Goal: Contribute content

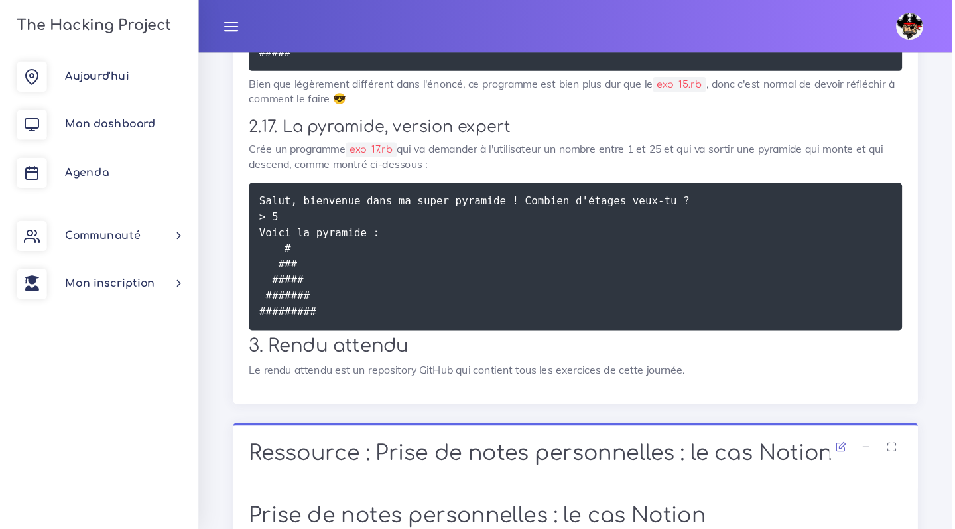
scroll to position [1979, 0]
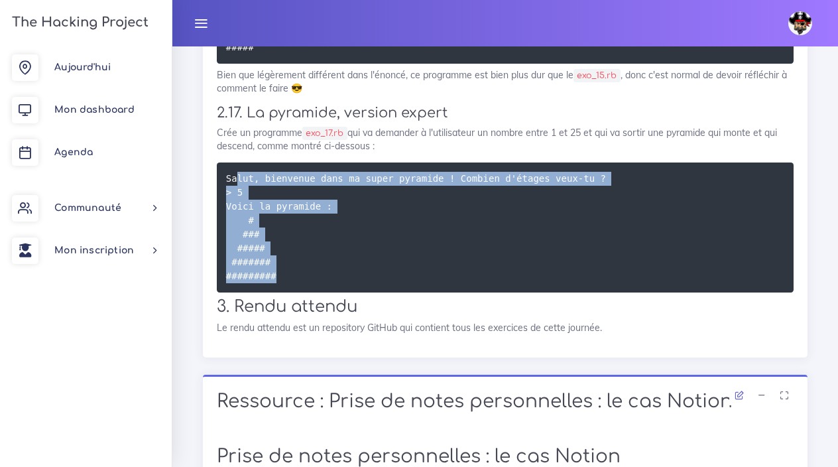
drag, startPoint x: 237, startPoint y: 223, endPoint x: 436, endPoint y: 330, distance: 226.7
click at [436, 292] on pre "Salut, bienvenue dans ma super pyramide ! Combien d'étages veux-tu ? > 5 Voici …" at bounding box center [505, 227] width 577 height 130
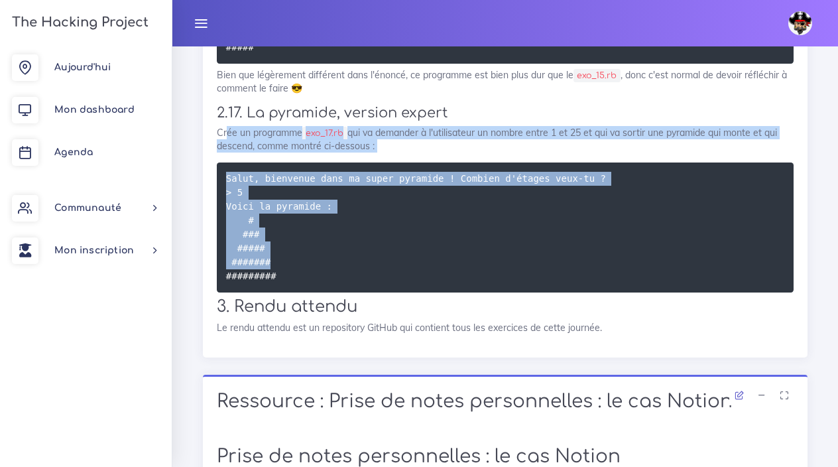
drag, startPoint x: 226, startPoint y: 168, endPoint x: 401, endPoint y: 310, distance: 225.4
copy div "ée un programme exo_17.rb qui va demander à l'utilisateur un nombre entre 1 et …"
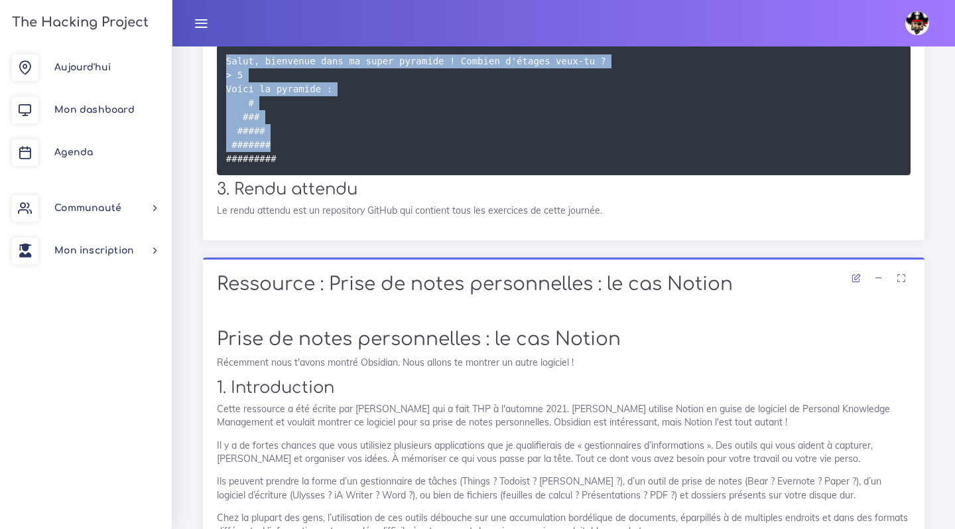
click at [278, 296] on h1 "Ressource : Prise de notes personnelles : le cas Notion" at bounding box center [564, 284] width 694 height 23
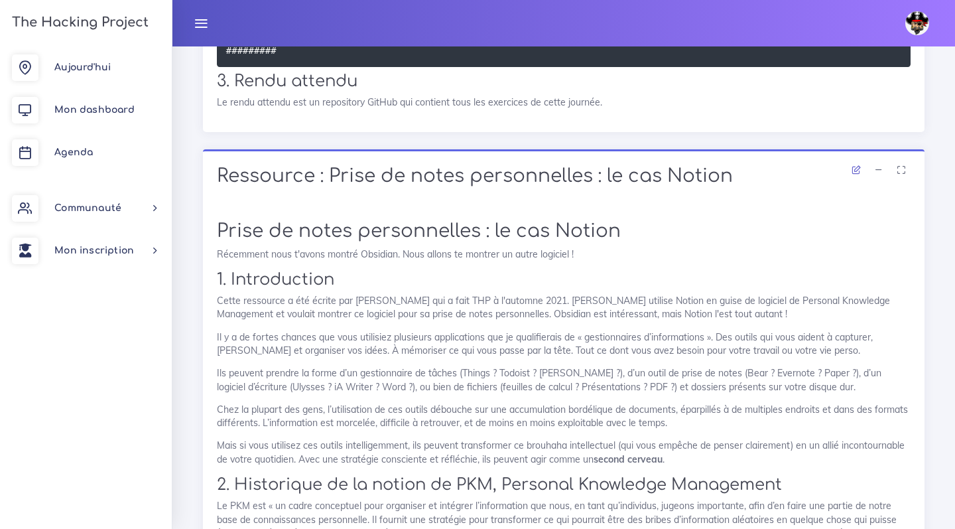
scroll to position [1858, 0]
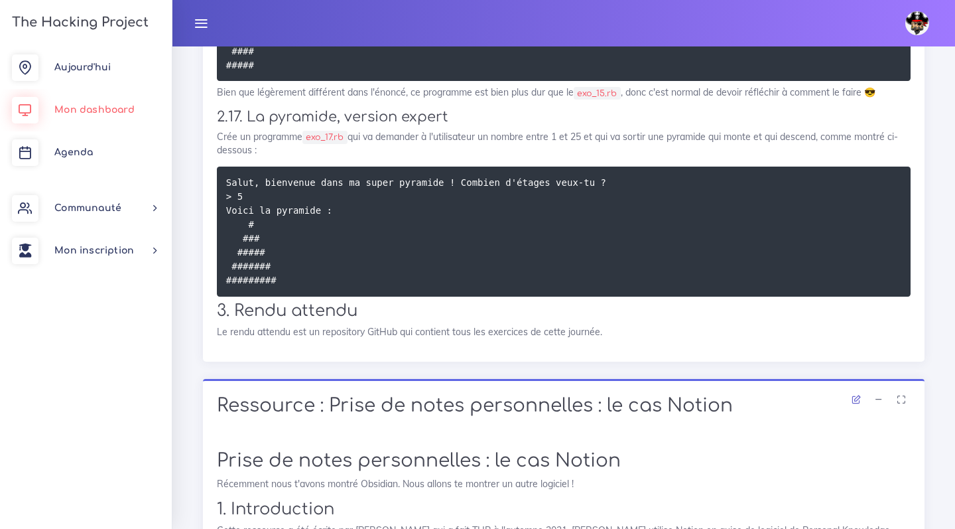
click at [101, 105] on span "Mon dashboard" at bounding box center [94, 110] width 80 height 10
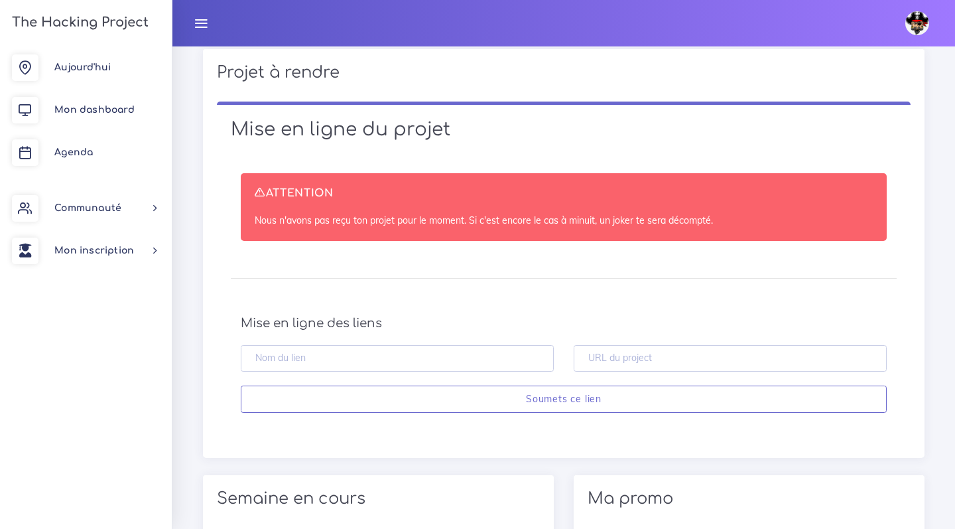
scroll to position [444, 0]
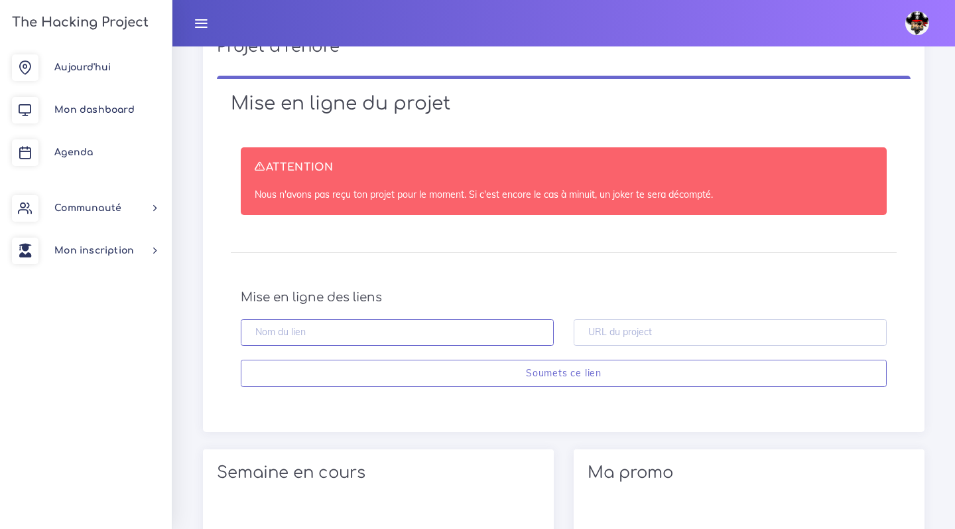
click at [365, 334] on input "text" at bounding box center [397, 332] width 313 height 27
paste input "https://github.com/maelbeaucourt96-cmd/Exercices-Ruby-pyramide-"
type input "https://github.com/maelbeaucourt96-cmd/Exercices-Ruby-pyramide-"
type input "Exercices"
type input "Exercices-Ruby-pyramide"
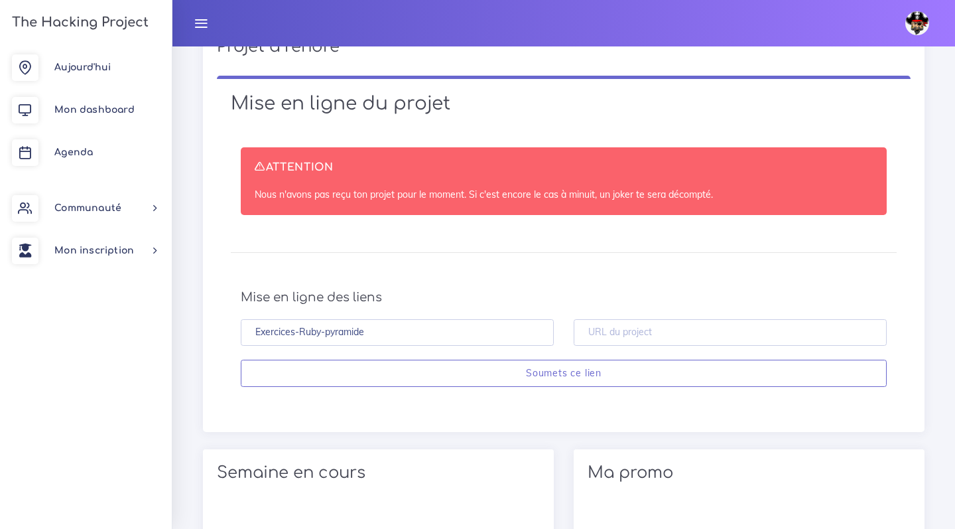
click at [812, 298] on h4 "Mise en ligne des liens" at bounding box center [564, 297] width 646 height 15
click at [807, 322] on input "text" at bounding box center [730, 332] width 313 height 27
paste input "https://github.com/maelbeaucourt96-cmd/Exercices-Ruby-pyramide-"
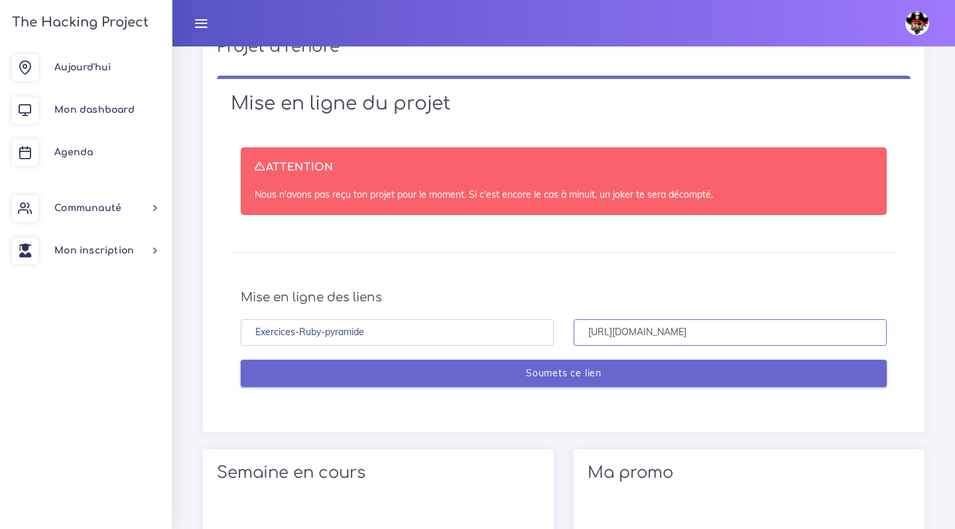
type input "https://github.com/maelbeaucourt96-cmd/Exercices-Ruby-pyramide-"
click at [765, 367] on input "Soumets ce lien" at bounding box center [564, 372] width 646 height 27
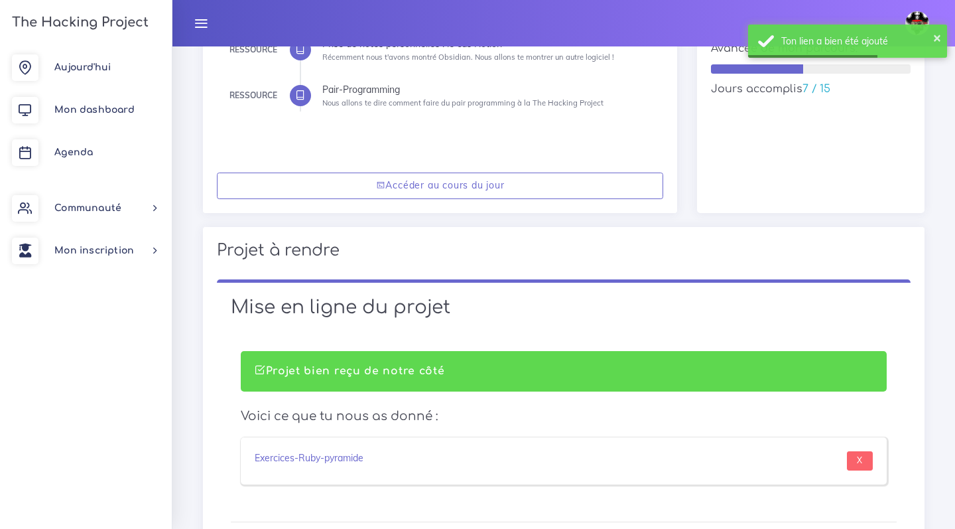
scroll to position [505, 0]
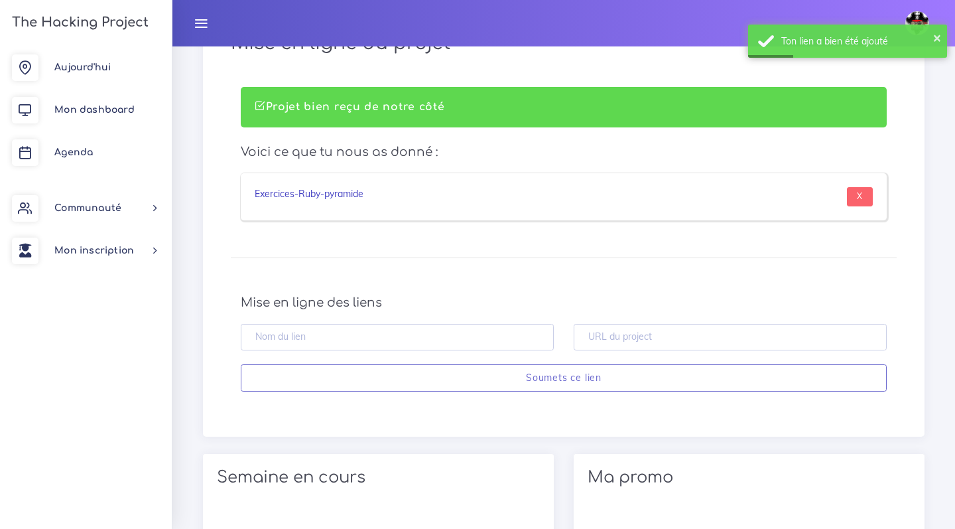
click at [328, 193] on link "Exercices-Ruby-pyramide" at bounding box center [309, 194] width 109 height 12
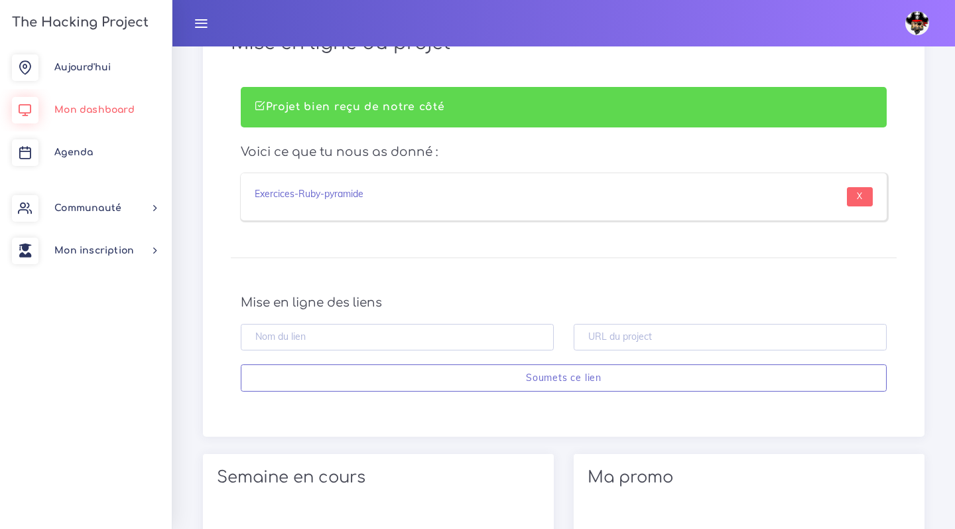
click at [76, 101] on link "Mon dashboard" at bounding box center [86, 110] width 172 height 42
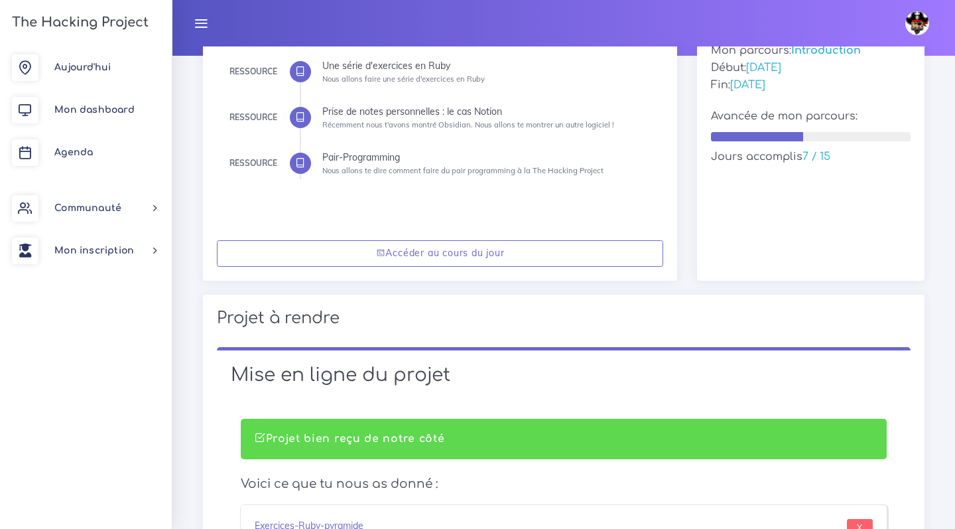
scroll to position [187, 0]
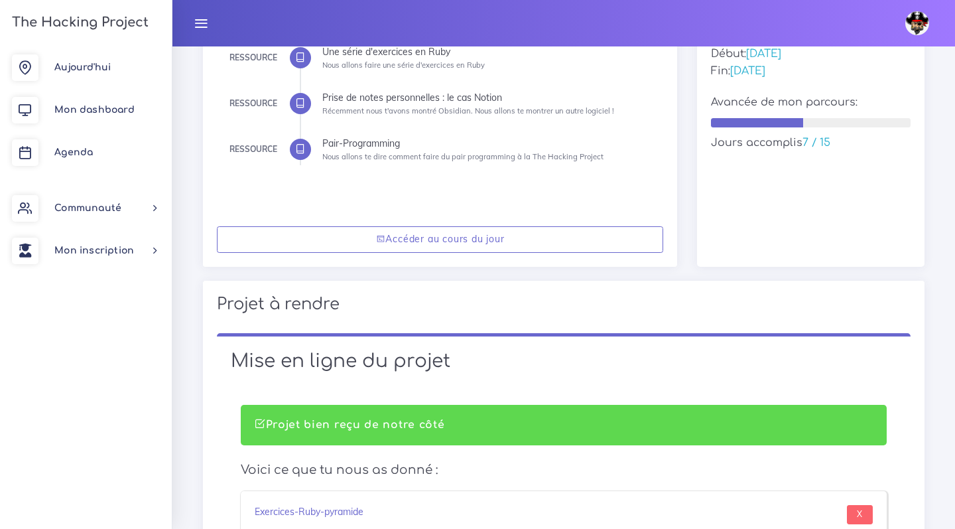
click at [469, 220] on div "Accéder au cours du jour" at bounding box center [440, 239] width 475 height 55
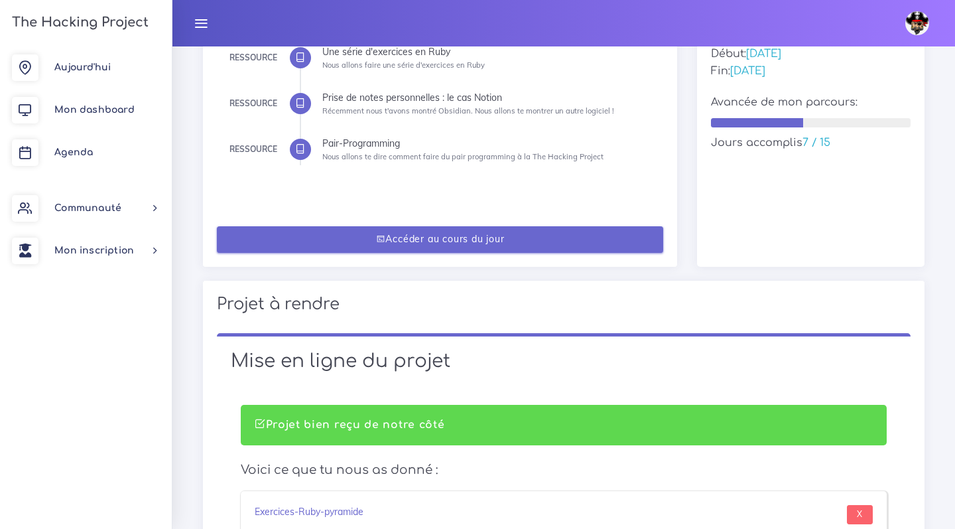
click at [458, 233] on link "Accéder au cours du jour" at bounding box center [440, 239] width 447 height 27
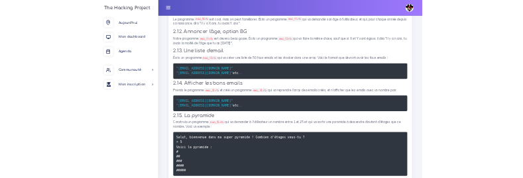
scroll to position [1239, 0]
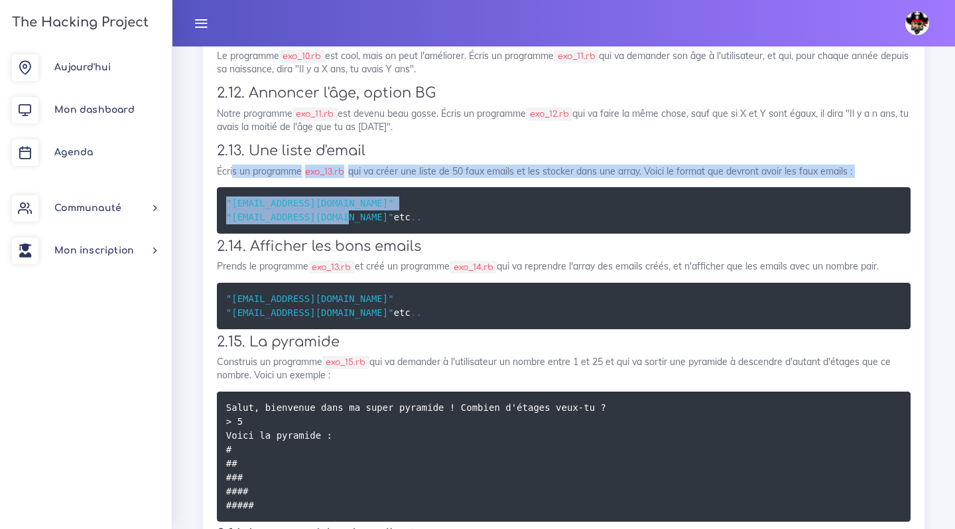
drag, startPoint x: 231, startPoint y: 195, endPoint x: 349, endPoint y: 231, distance: 122.7
click at [350, 231] on div "Une série d'exercices en Ruby Nous allons faire une série d'exercices en Ruby 1…" at bounding box center [564, 143] width 694 height 1629
copy div "s un programme exo_13.rb qui va créer une liste de 50 faux emails et les stocke…"
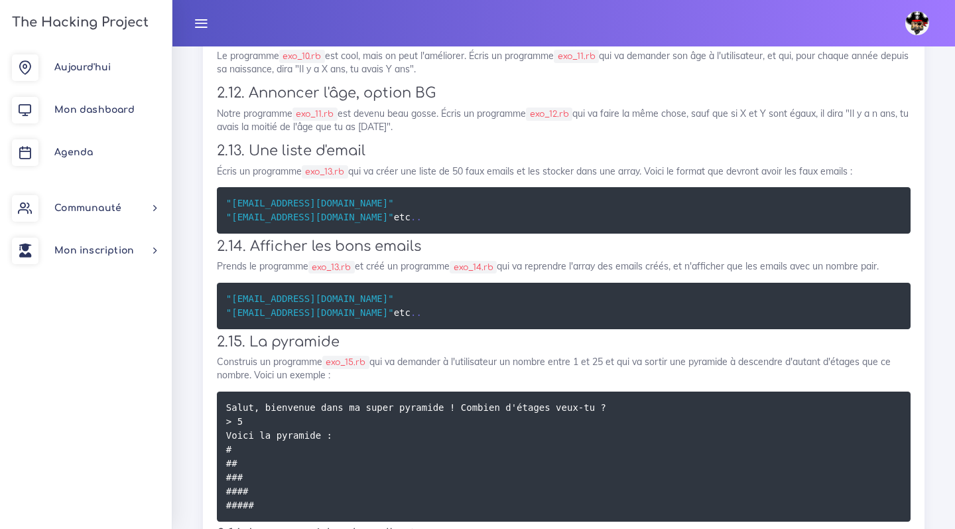
click at [352, 153] on div "Une série d'exercices en Ruby Nous allons faire une série d'exercices en Ruby 1…" at bounding box center [564, 143] width 694 height 1629
